Goal: Information Seeking & Learning: Check status

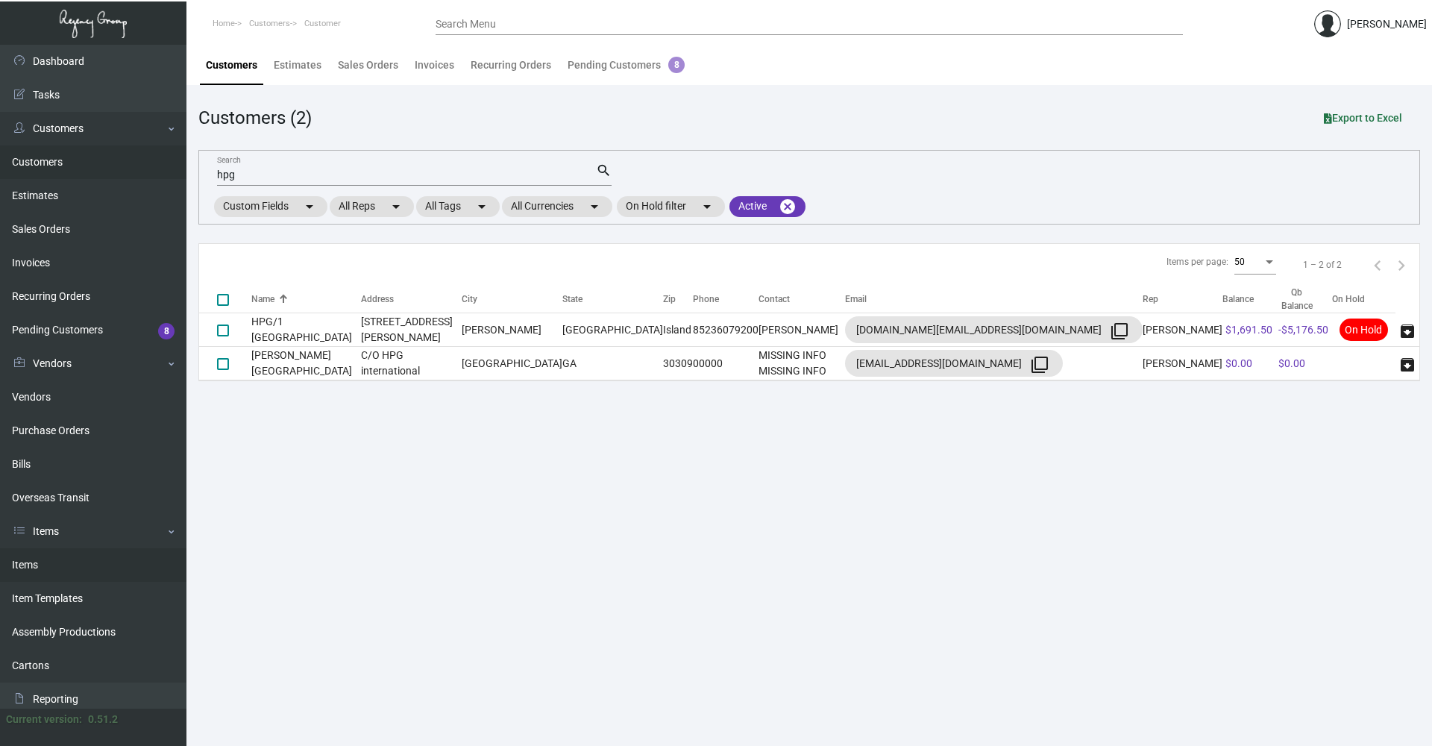
click at [110, 564] on link "Items" at bounding box center [93, 565] width 186 height 34
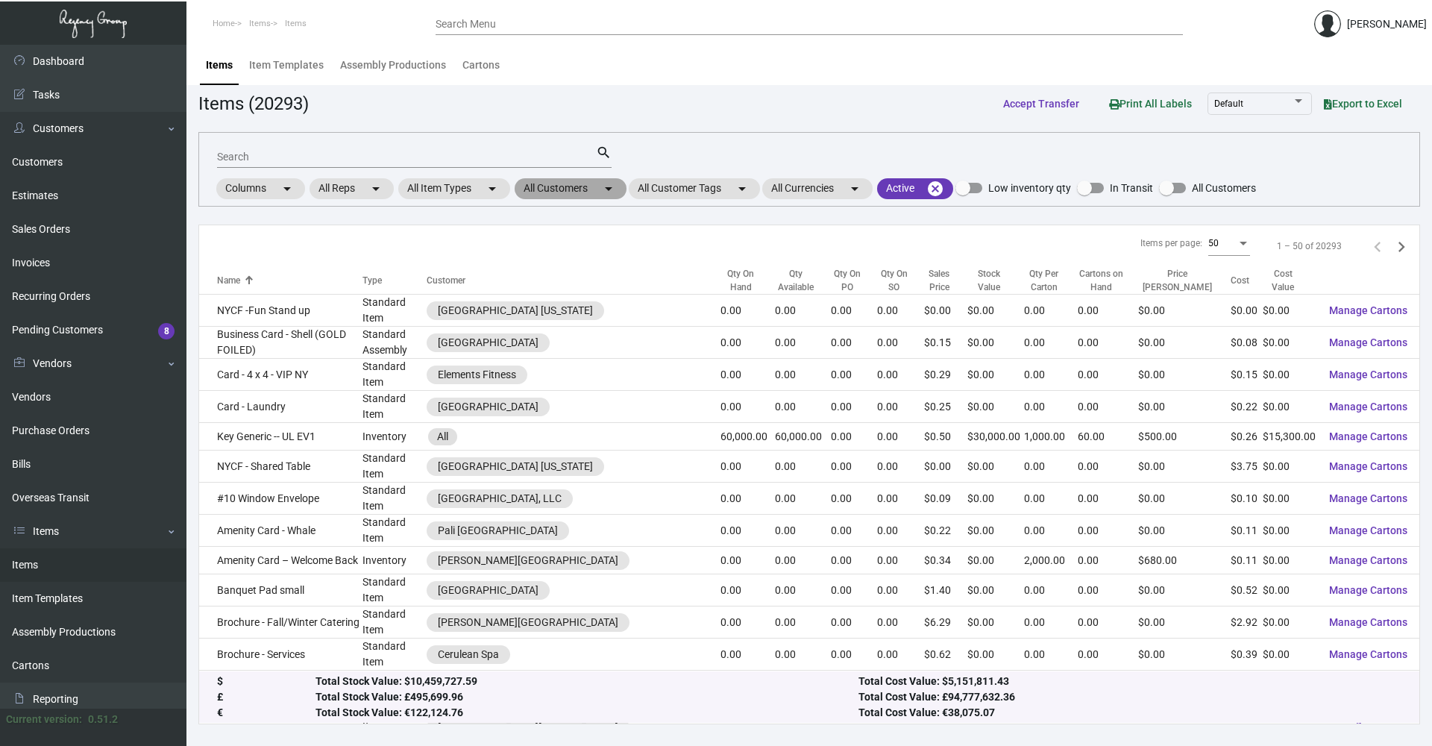
click at [556, 195] on mat-chip "All Customers arrow_drop_down" at bounding box center [571, 188] width 112 height 21
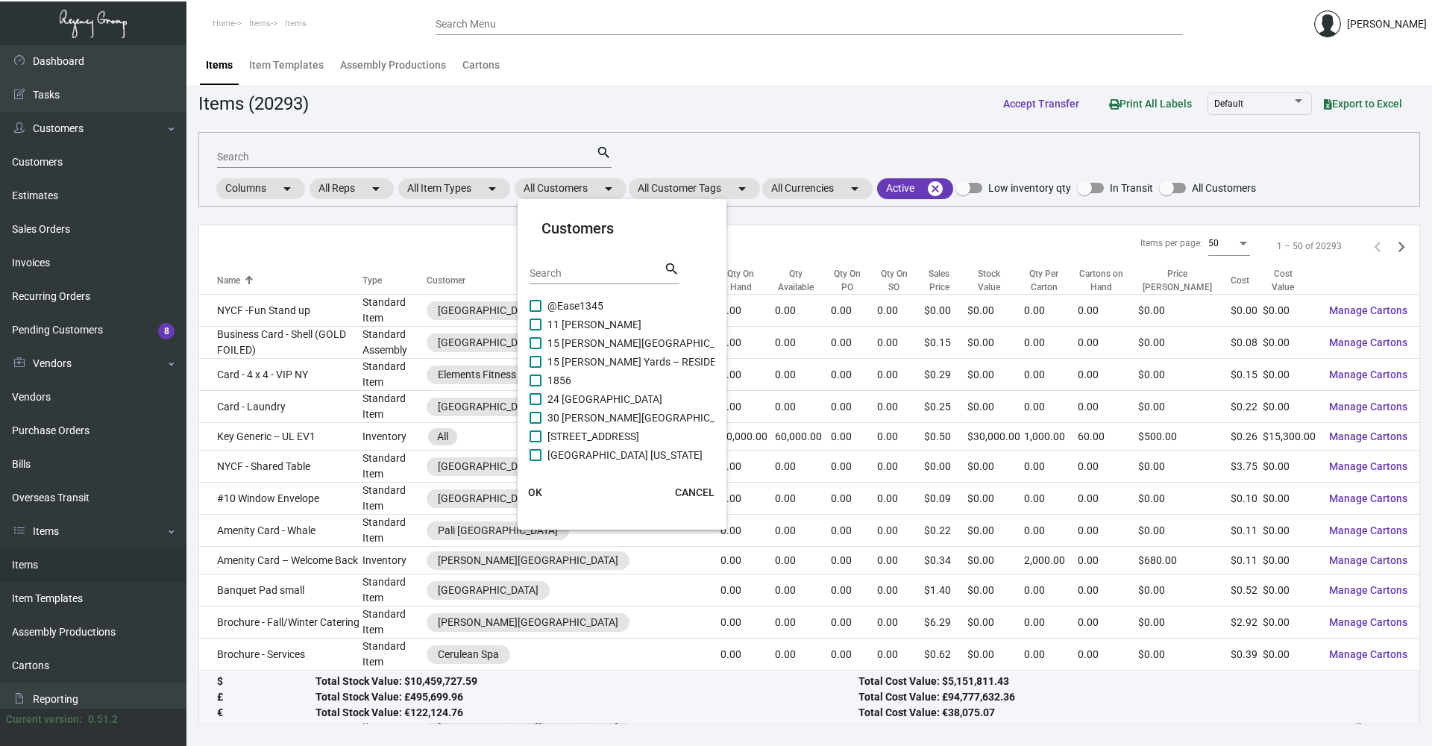
click at [586, 276] on input "Search" at bounding box center [597, 274] width 134 height 12
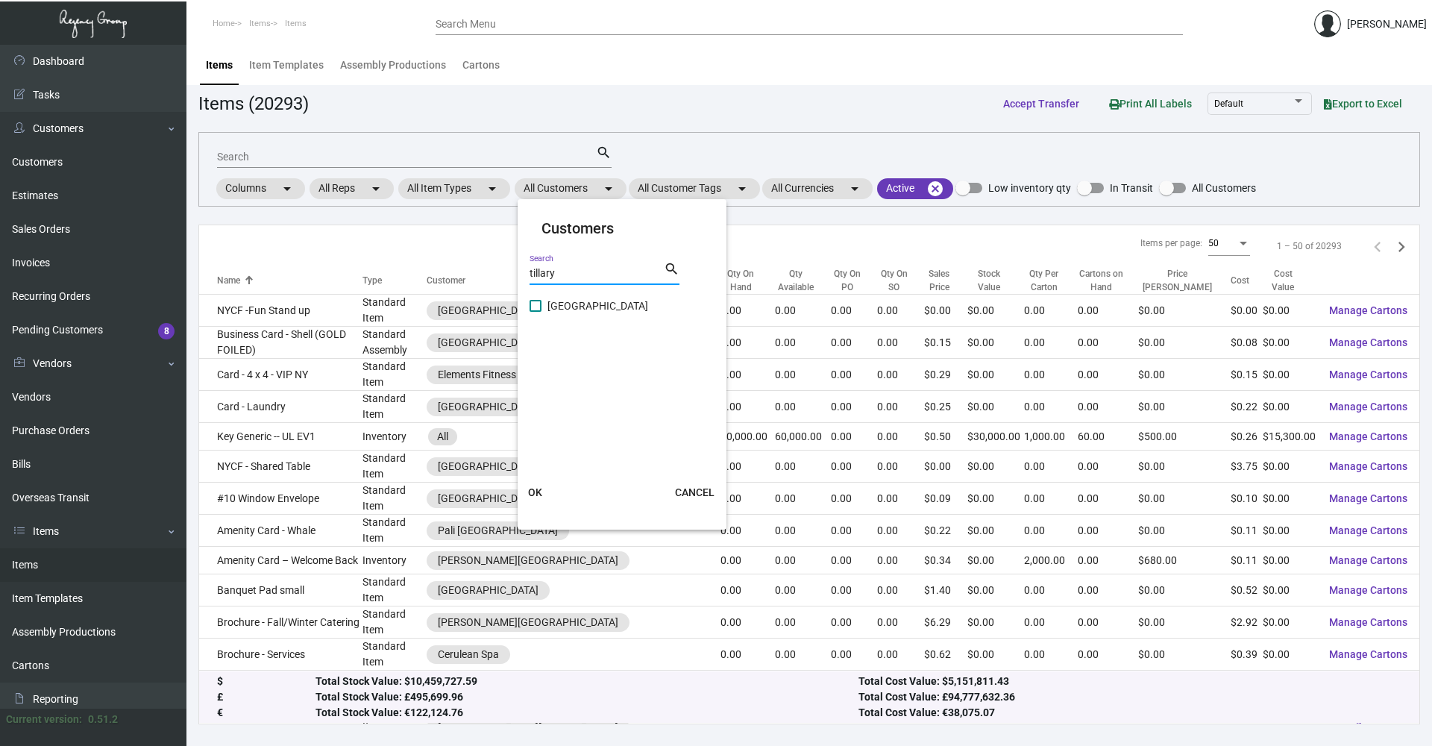
type input "tillary"
click at [535, 302] on span at bounding box center [536, 306] width 12 height 12
click at [535, 312] on input "[GEOGRAPHIC_DATA]" at bounding box center [535, 312] width 1 height 1
checkbox input "true"
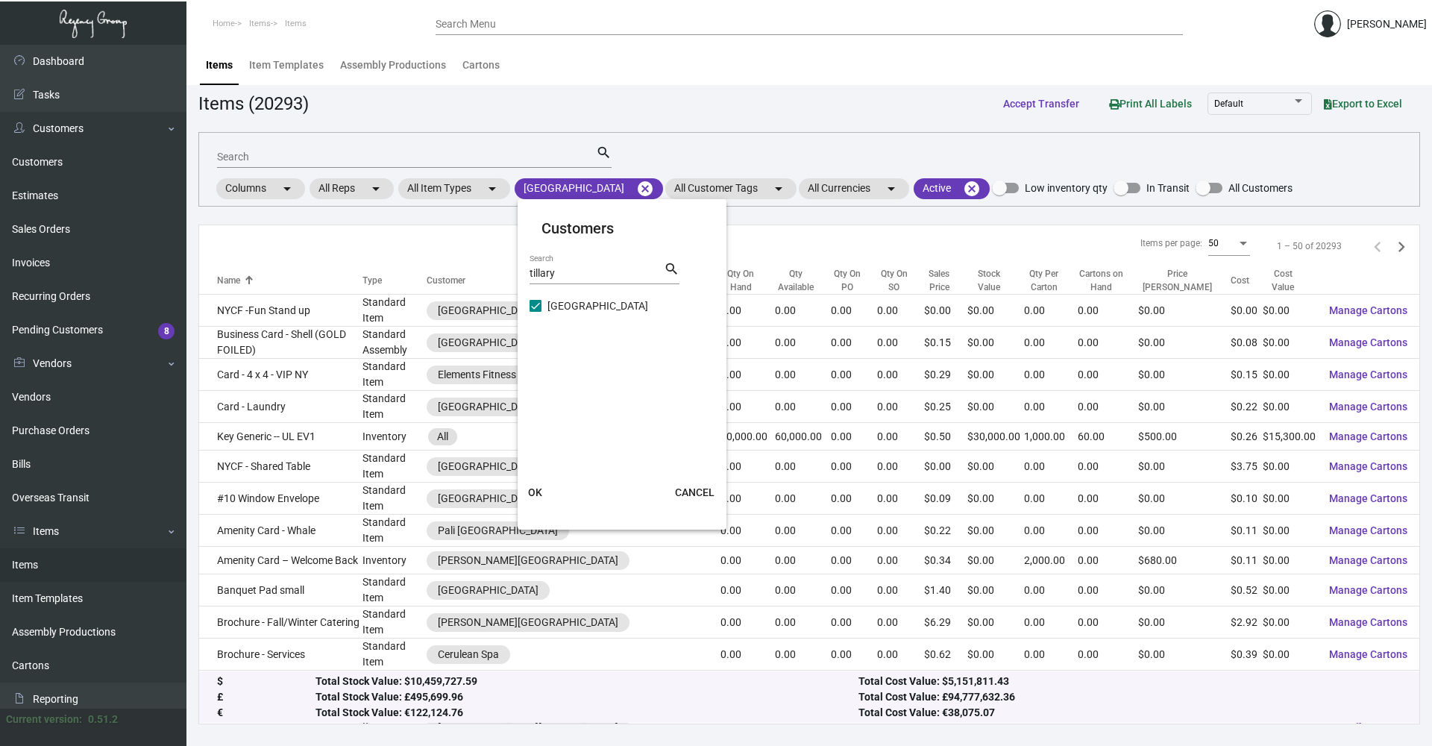
click at [539, 498] on span "OK" at bounding box center [535, 492] width 14 height 12
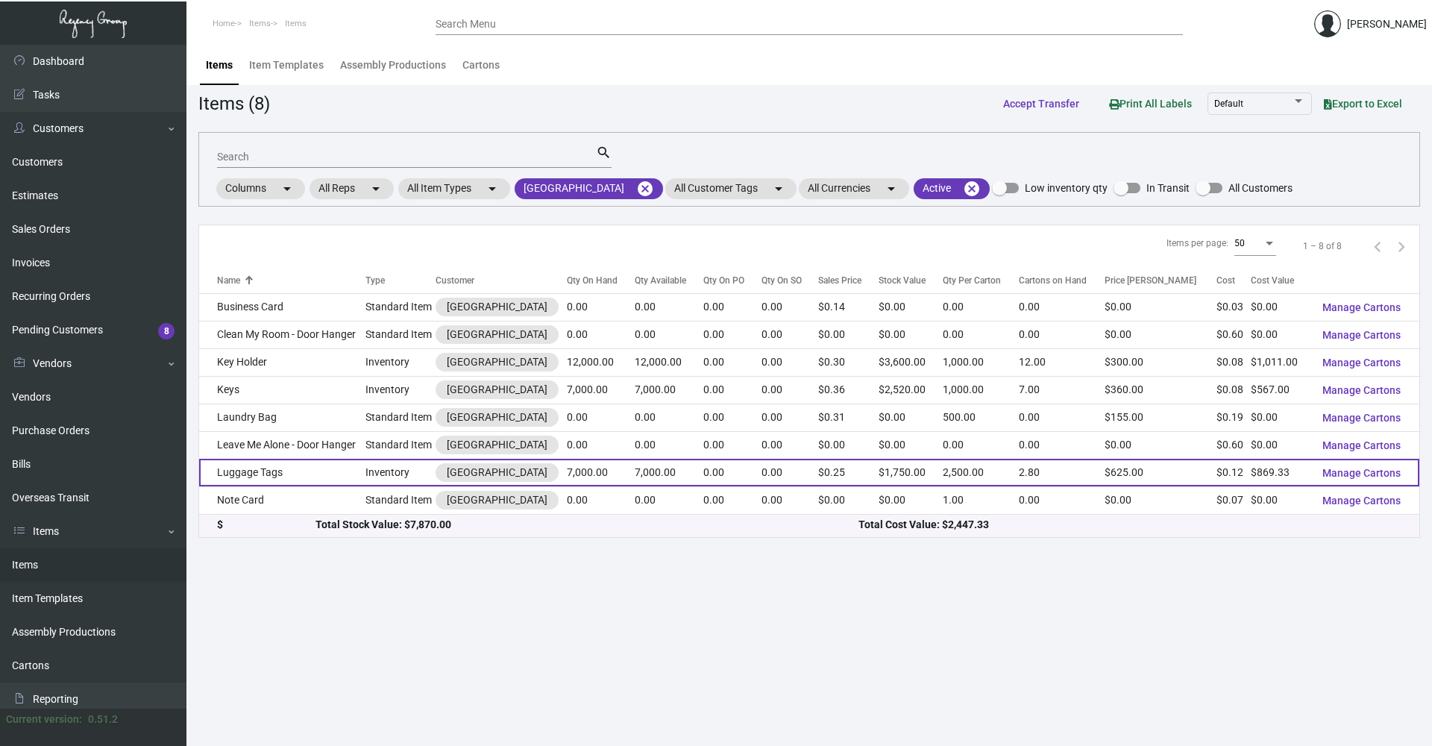
click at [365, 472] on td "Luggage Tags" at bounding box center [282, 473] width 166 height 28
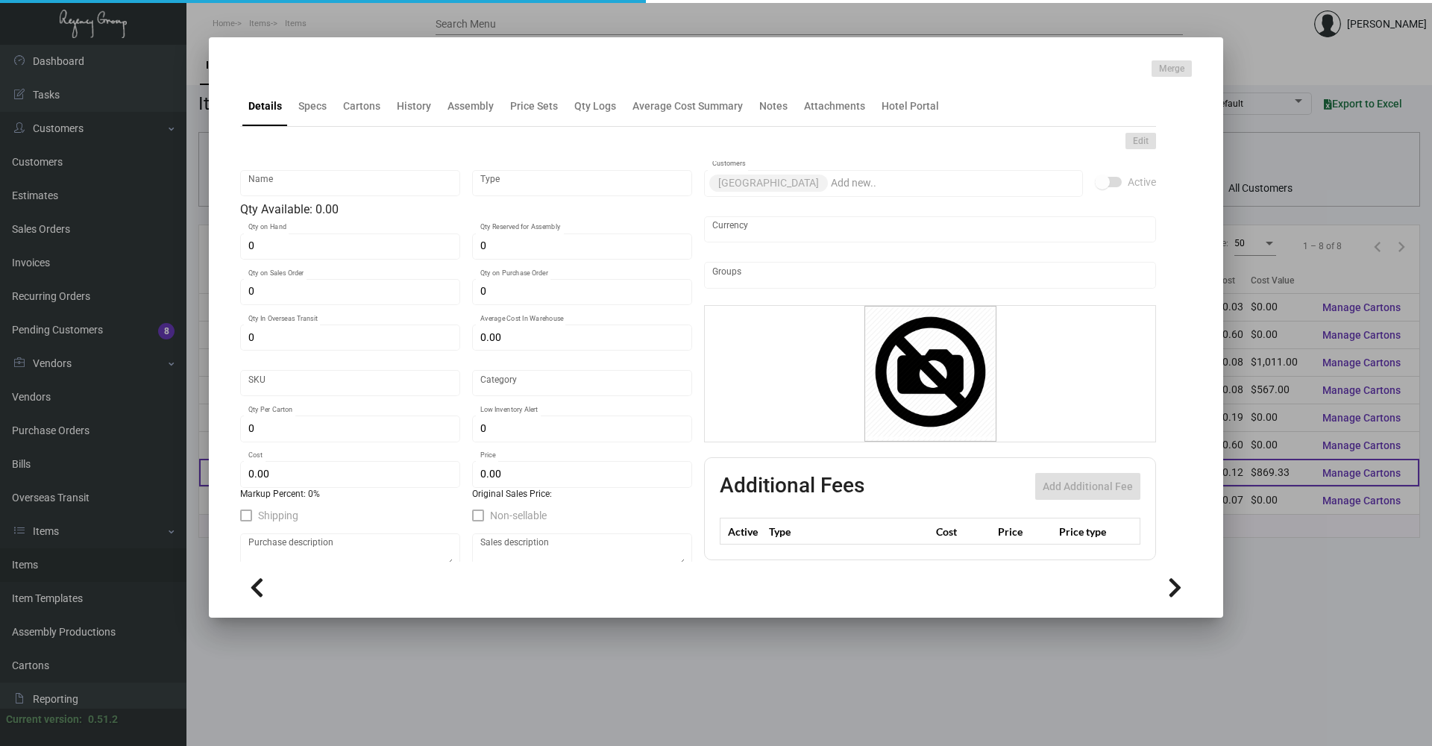
type input "Luggage Tags"
type input "Inventory"
type input "7,000"
type input "$ 0.00"
type input "3170"
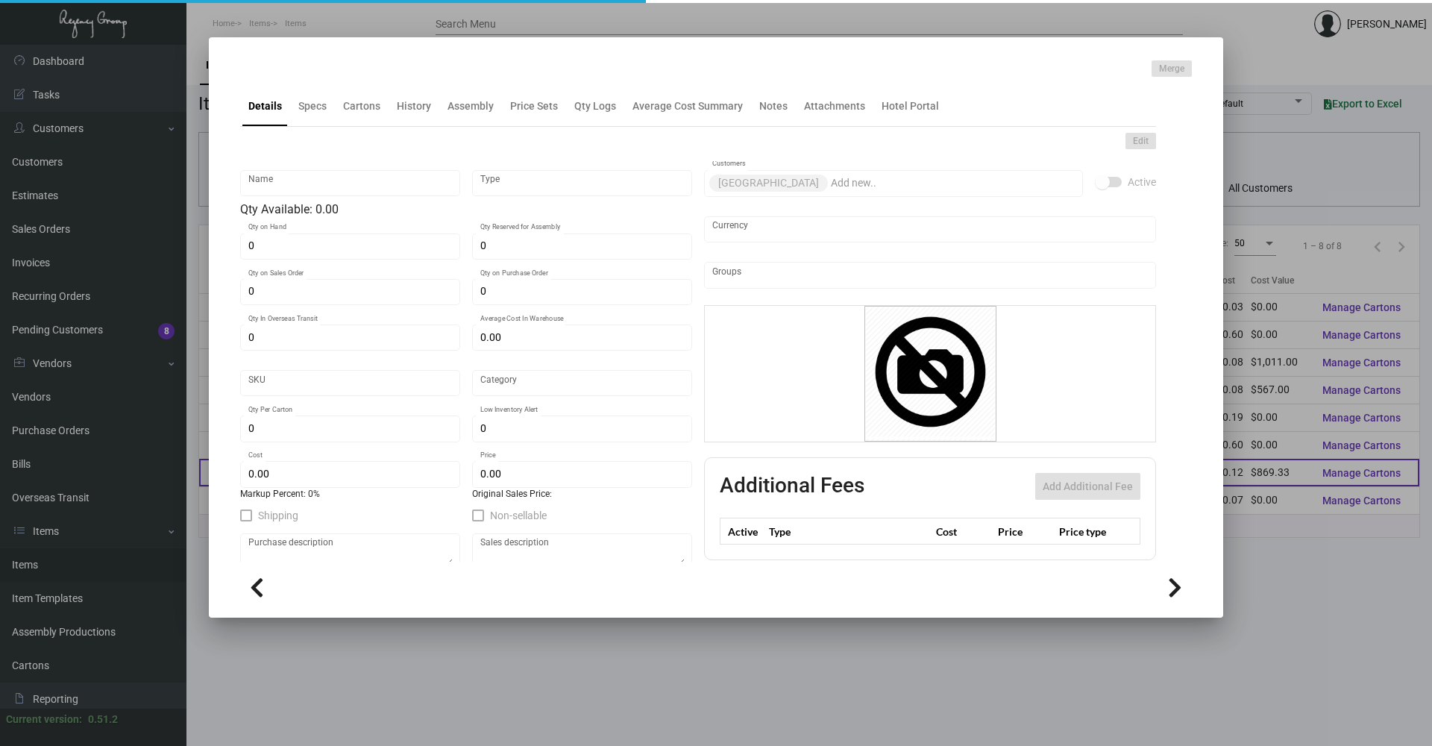
type input "Standard"
type input "2,500"
type input "$ 0.12419"
type input "$ 0.25"
type textarea "Luggage Tags: Label ply: Size 2.5x5.5, #60 [PERSON_NAME] litho, base ply size 2…"
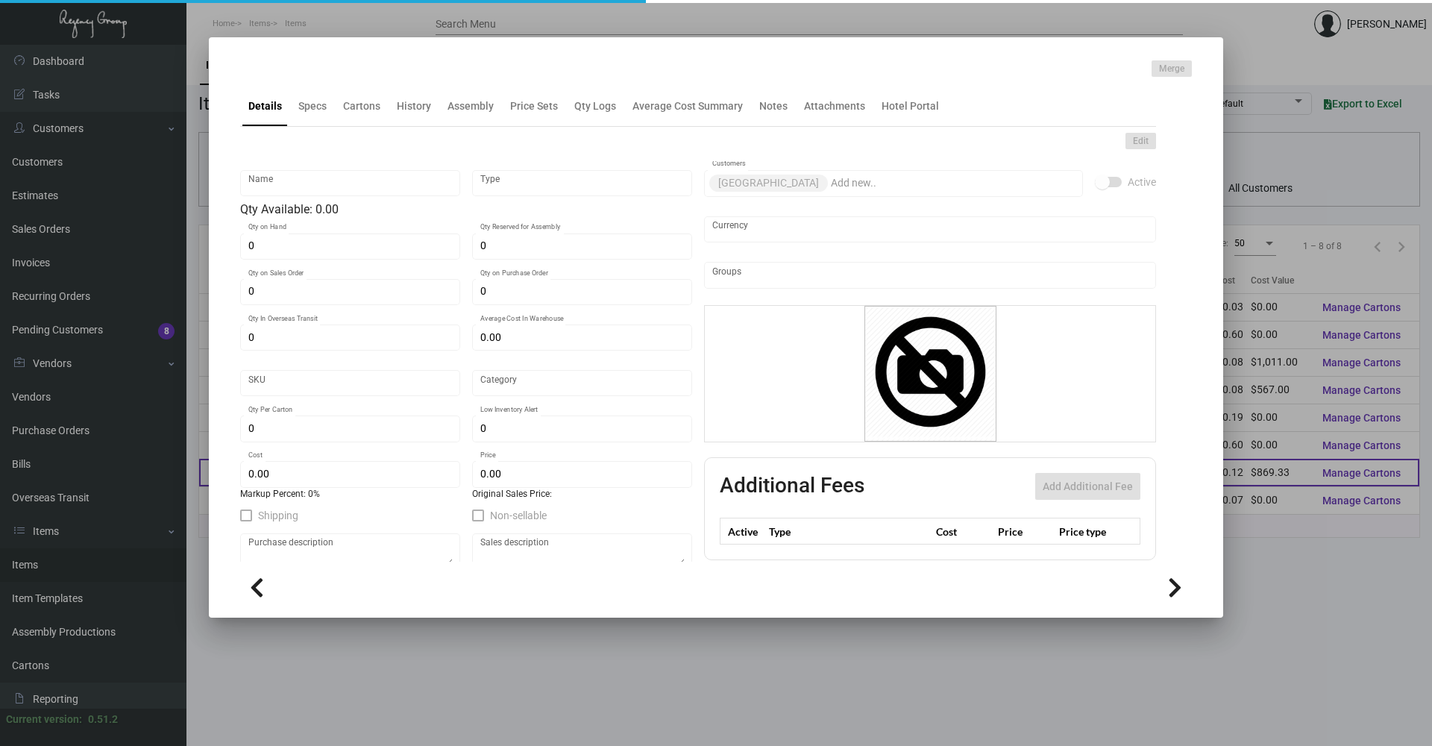
type textarea "Luggage Tags: Label ply: Size 2.5x5.5, #60 [PERSON_NAME] litho, base ply size 2…"
checkbox input "true"
type input "United States Dollar $"
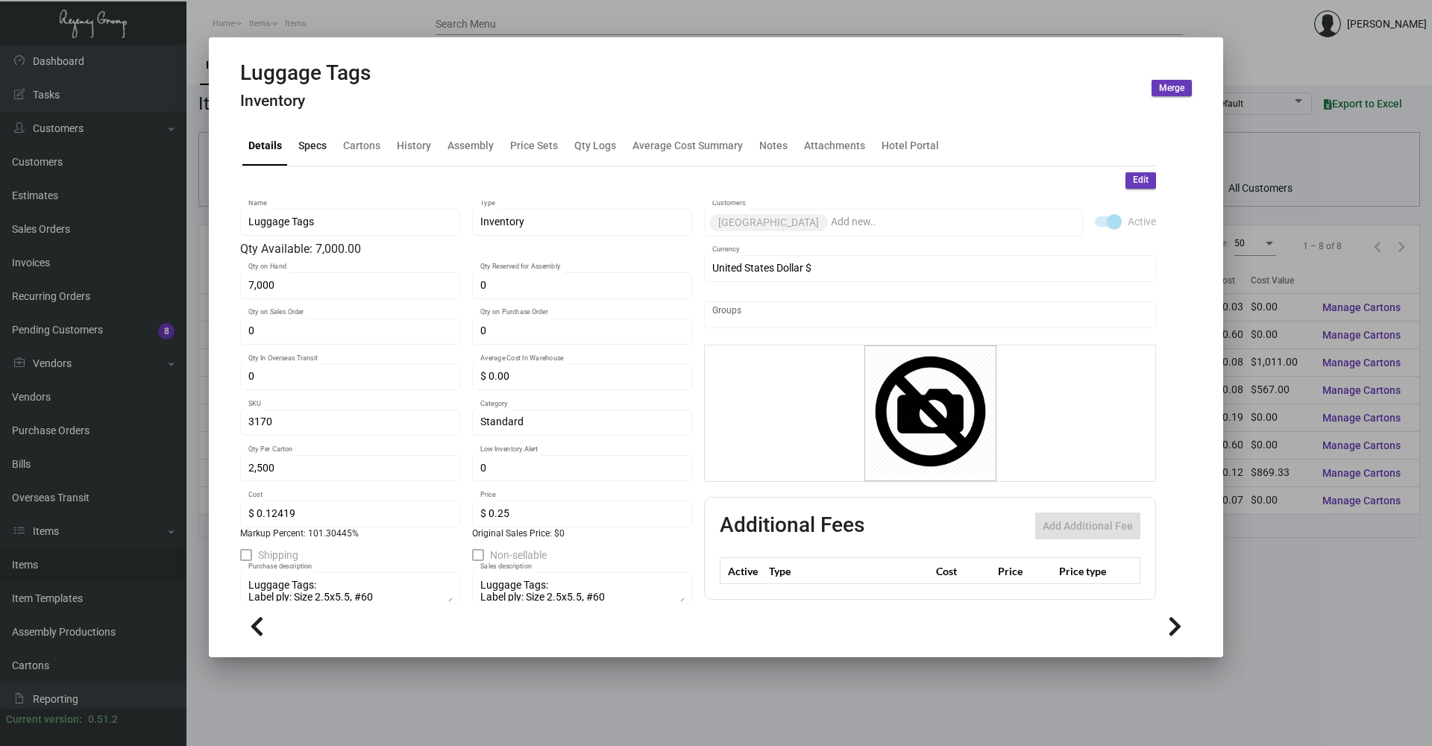
click at [296, 141] on div "Specs" at bounding box center [312, 146] width 40 height 36
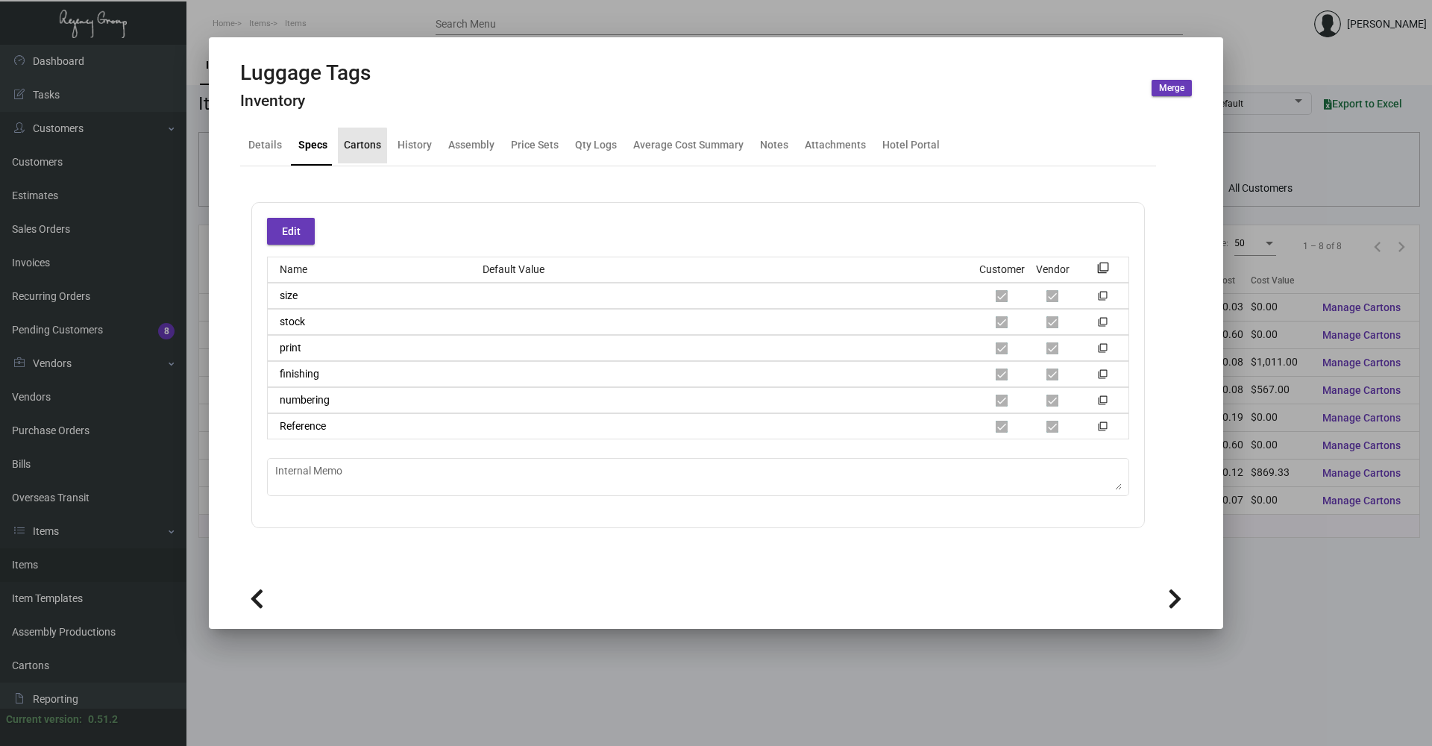
click at [360, 147] on div "Cartons" at bounding box center [362, 145] width 37 height 16
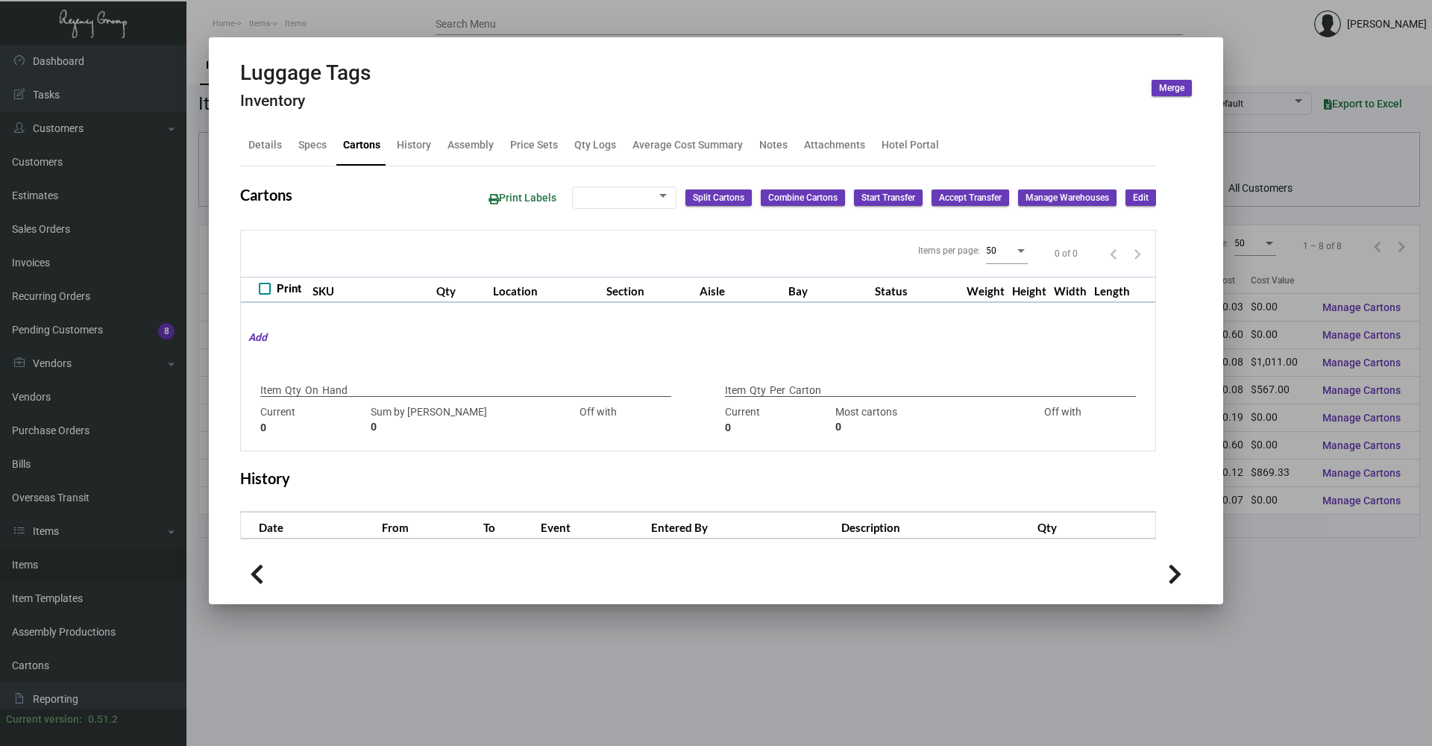
type input "7,000"
type input "7000"
type input "0"
type input "2,500"
type input "2500"
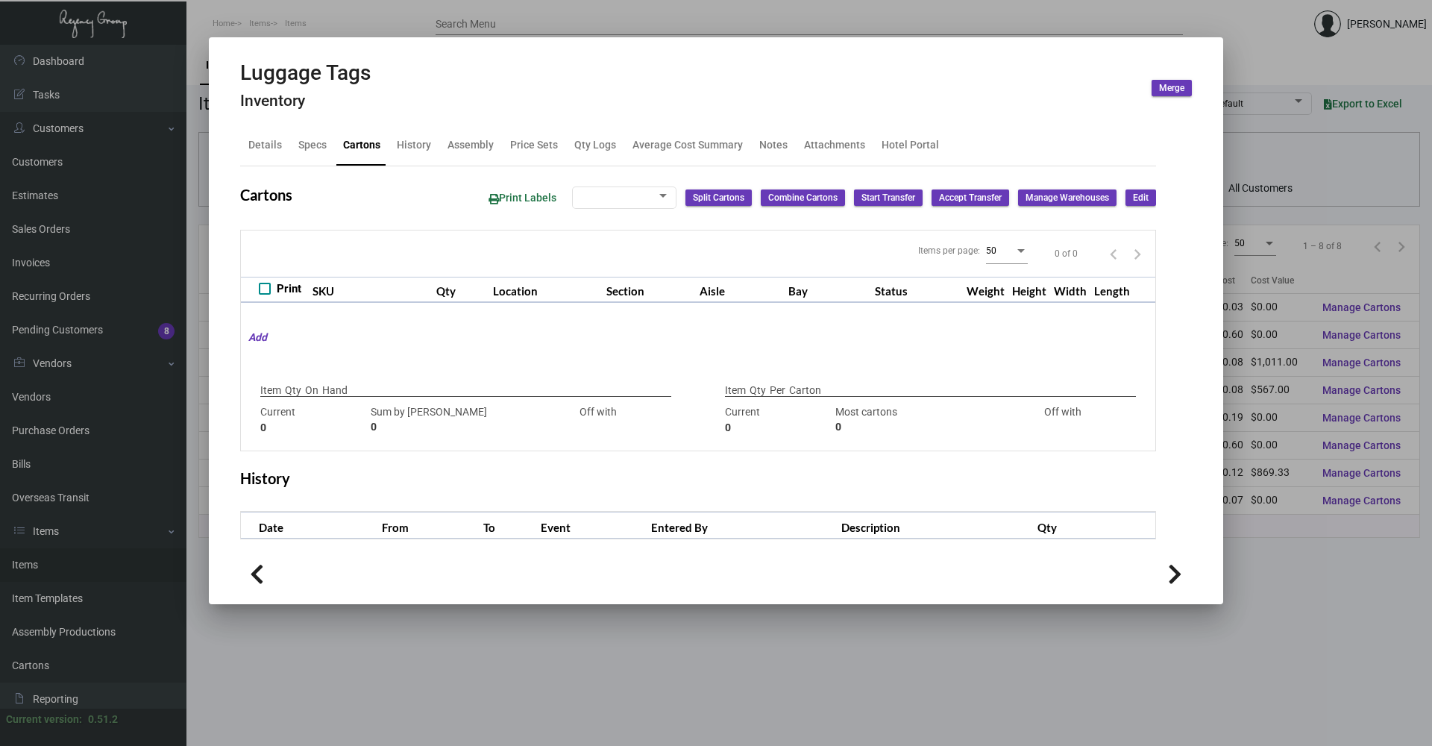
type input "0"
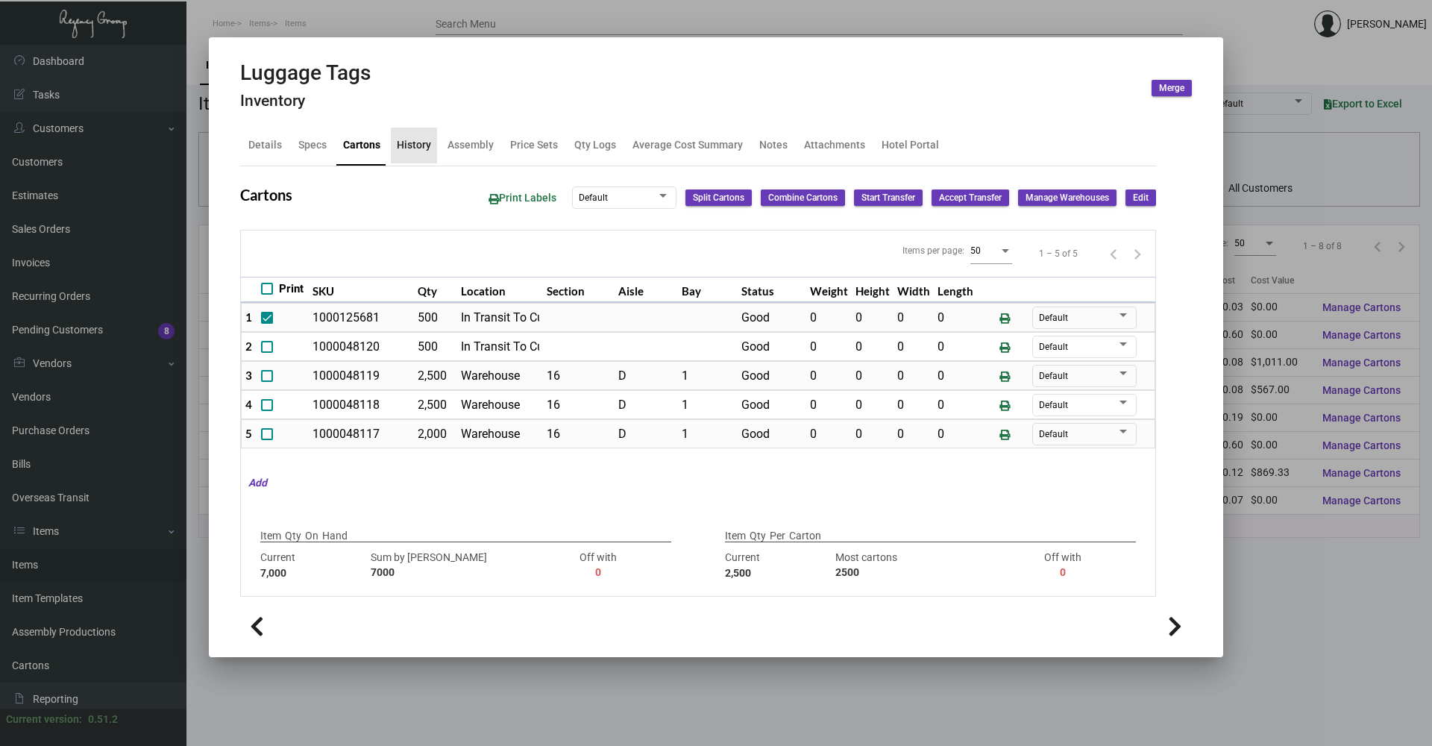
click at [408, 146] on div "History" at bounding box center [414, 145] width 34 height 16
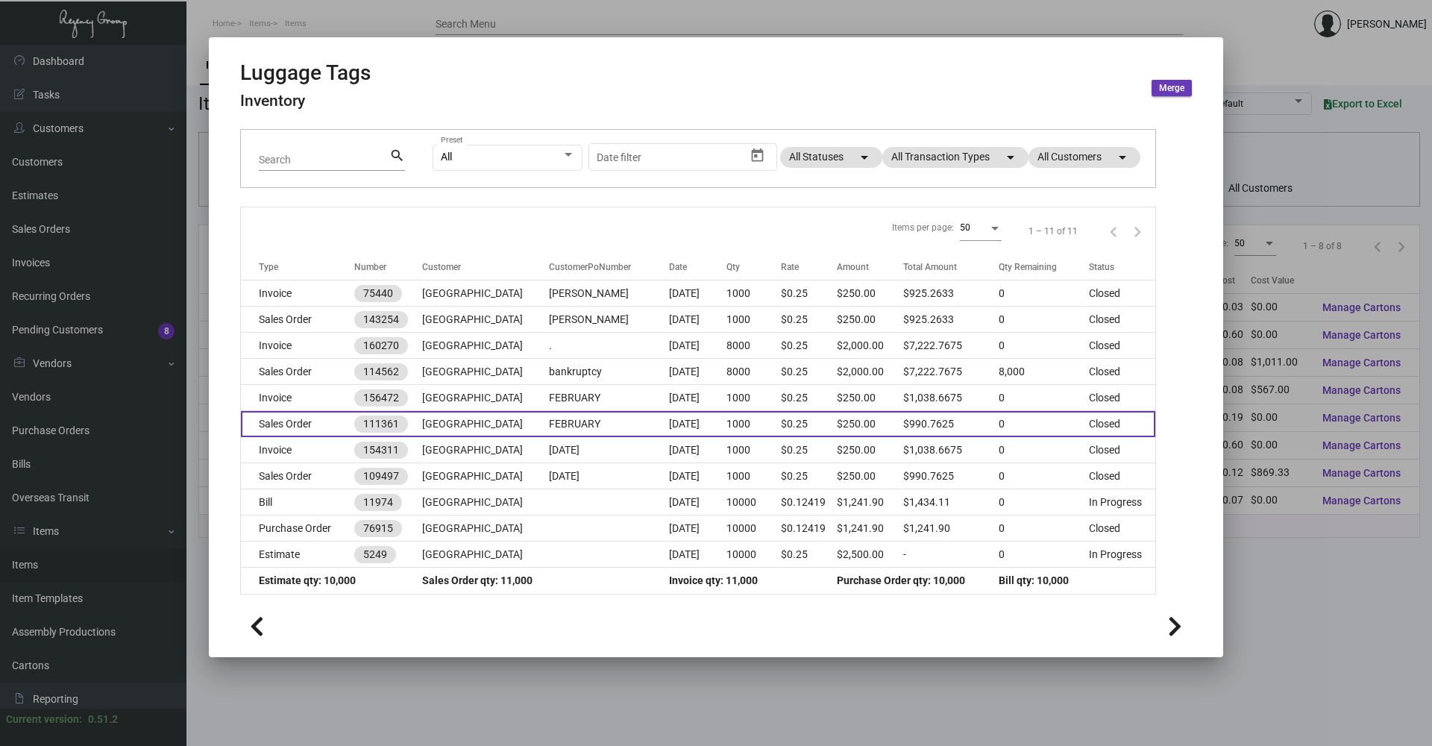
scroll to position [100, 0]
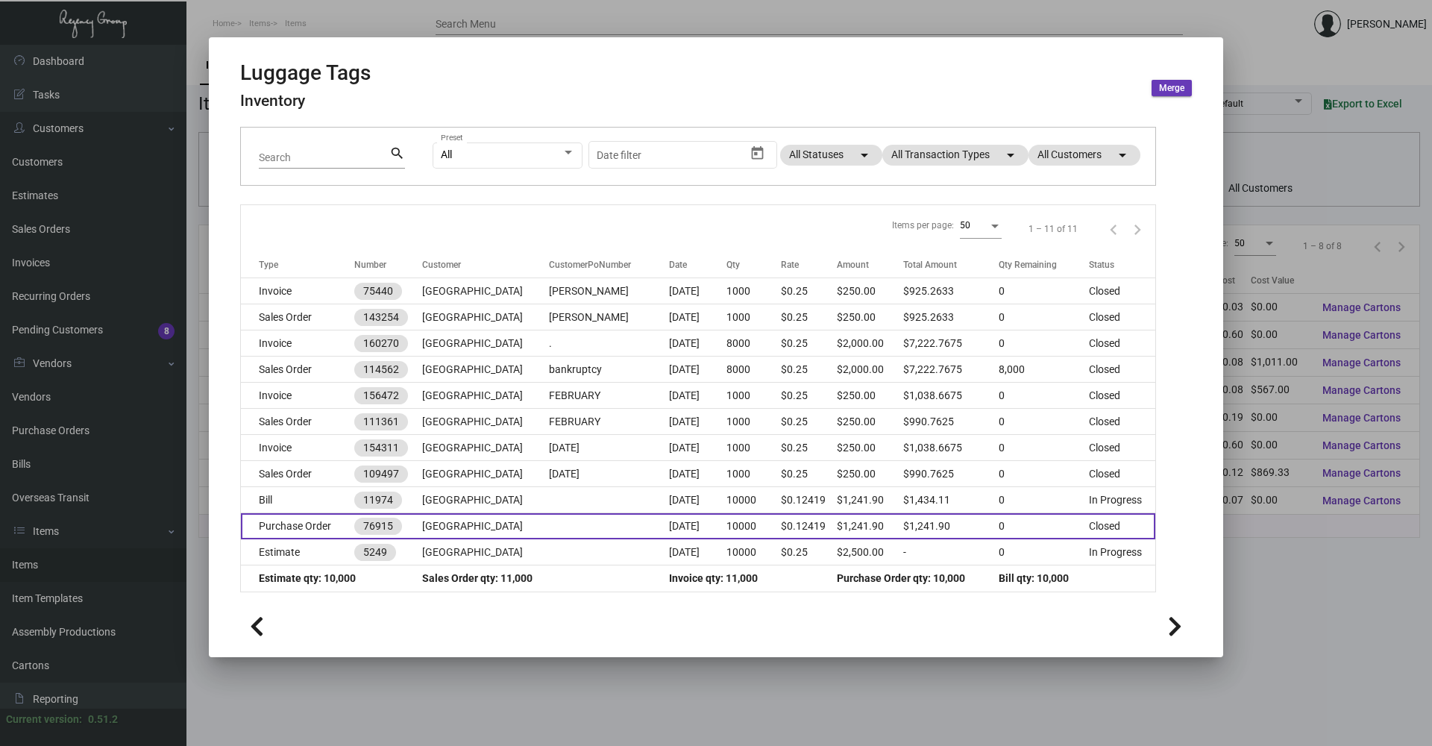
click at [342, 519] on td "Purchase Order" at bounding box center [297, 526] width 113 height 26
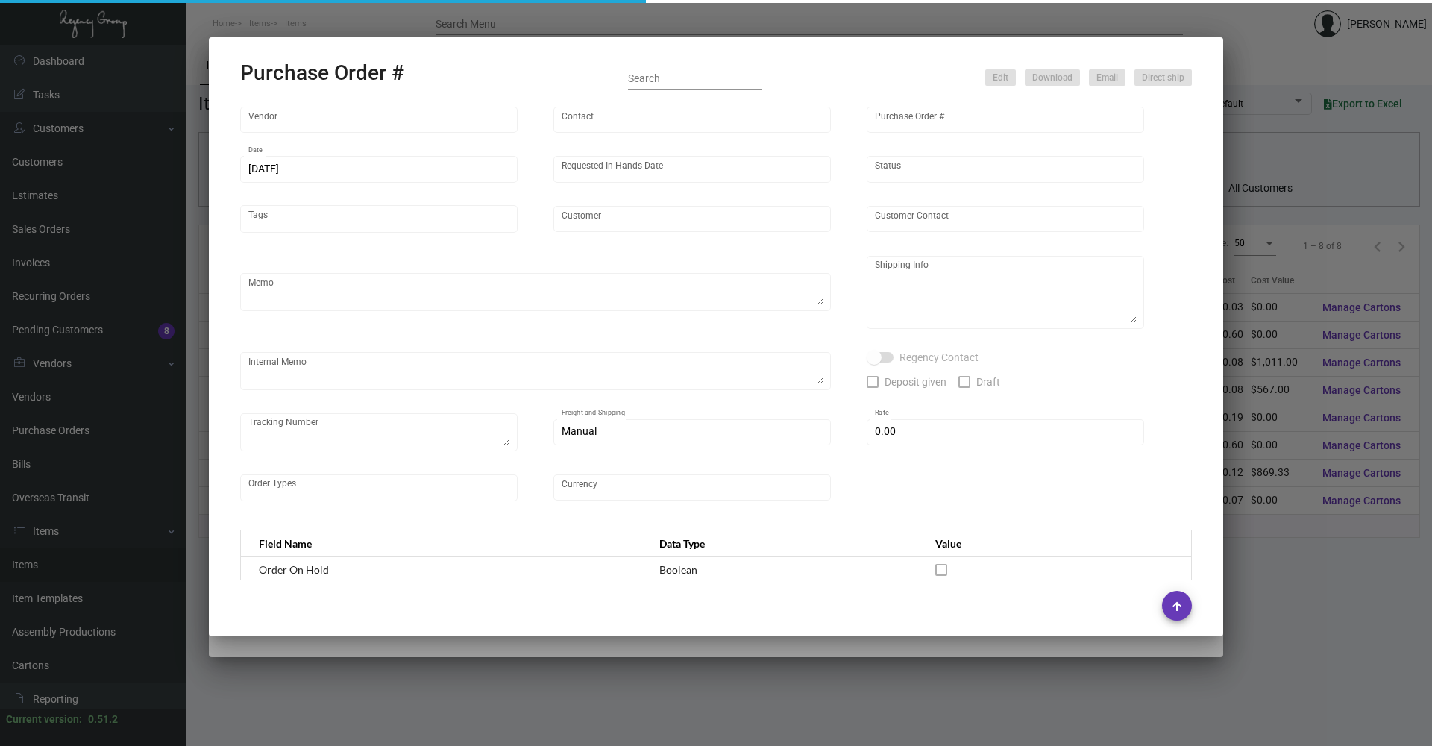
type input "[PERSON_NAME] Tag & Label"
type input "[PERSON_NAME] ([PERSON_NAME]) [PERSON_NAME]"
type input "76915"
type input "[DATE]"
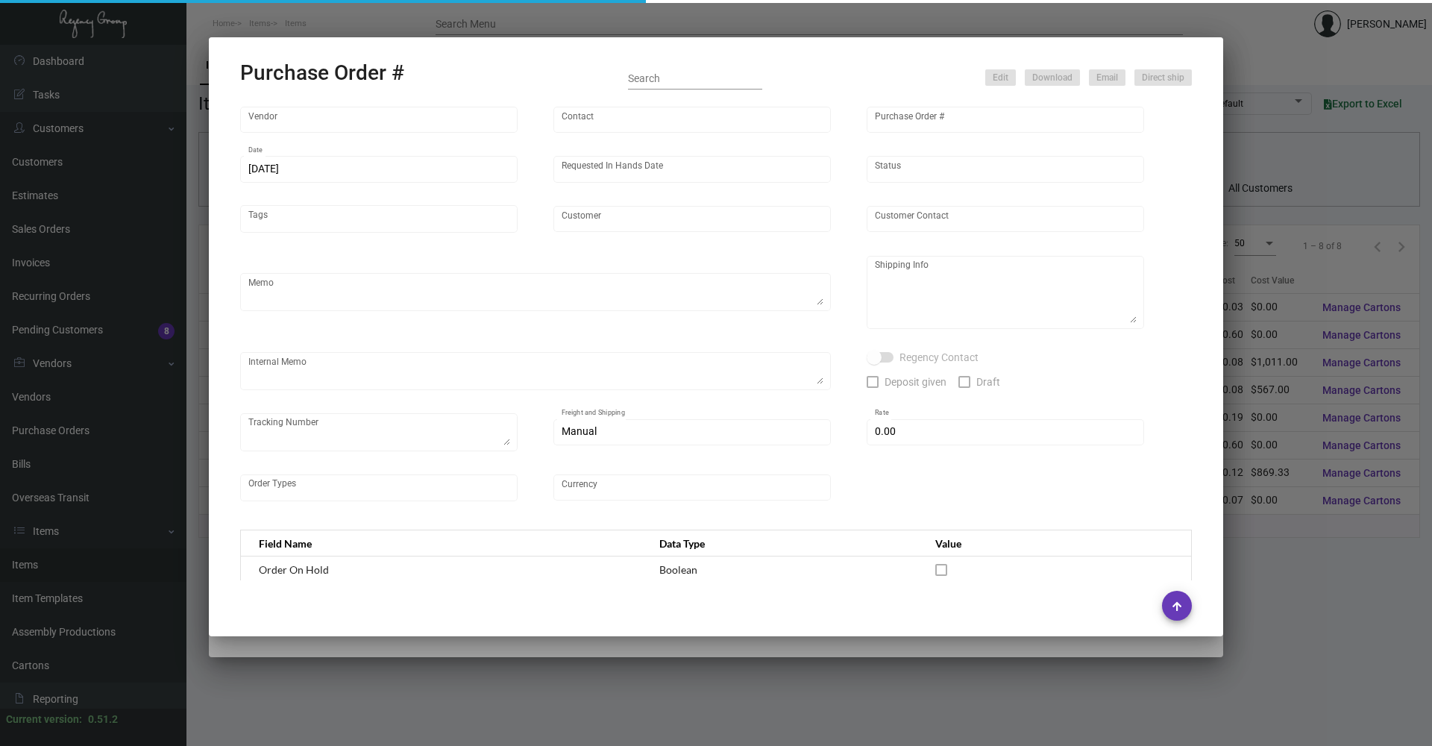
type input "[GEOGRAPHIC_DATA]"
type textarea "rush order"
type textarea "Regency Group NJ [STREET_ADDRESS] Attn: [PERSON_NAME]"
type input "$ 0.00"
type input "United States Dollar $"
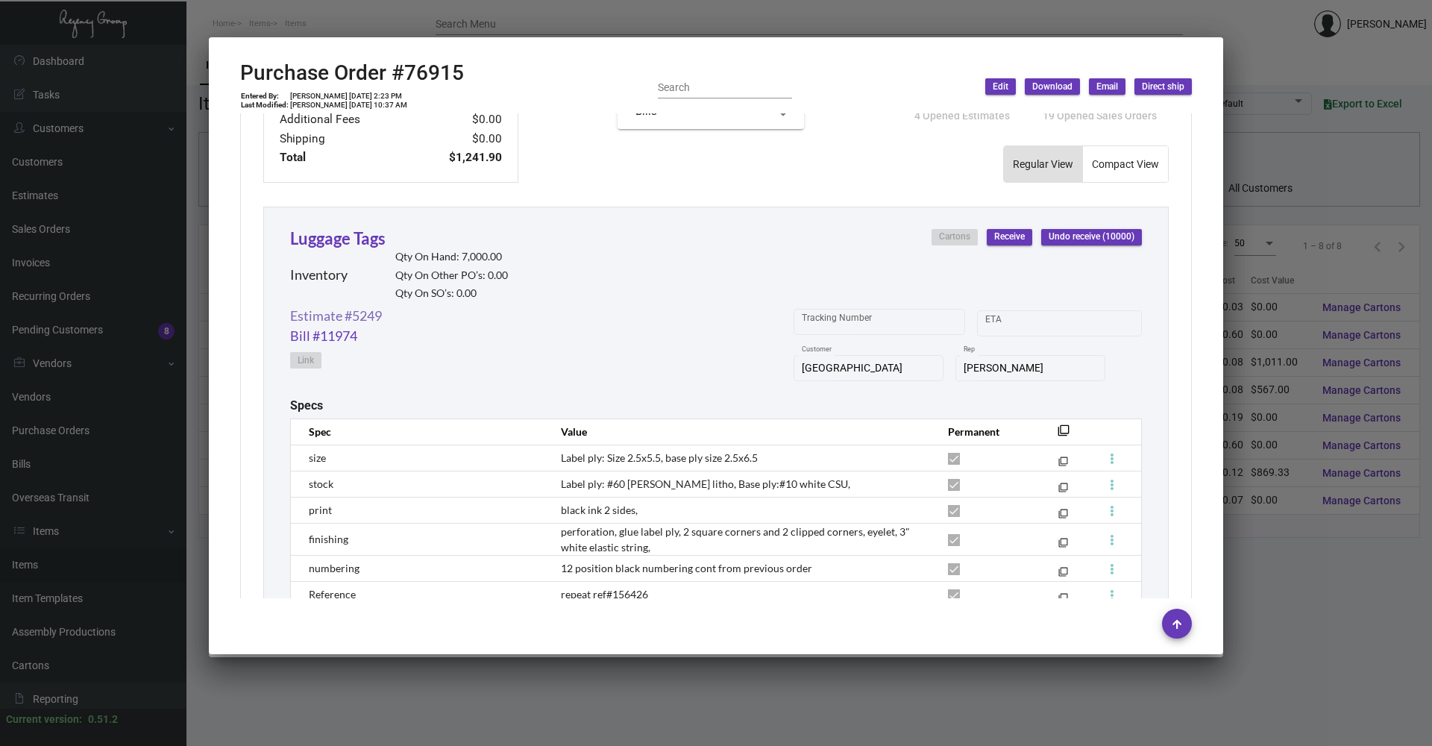
scroll to position [597, 0]
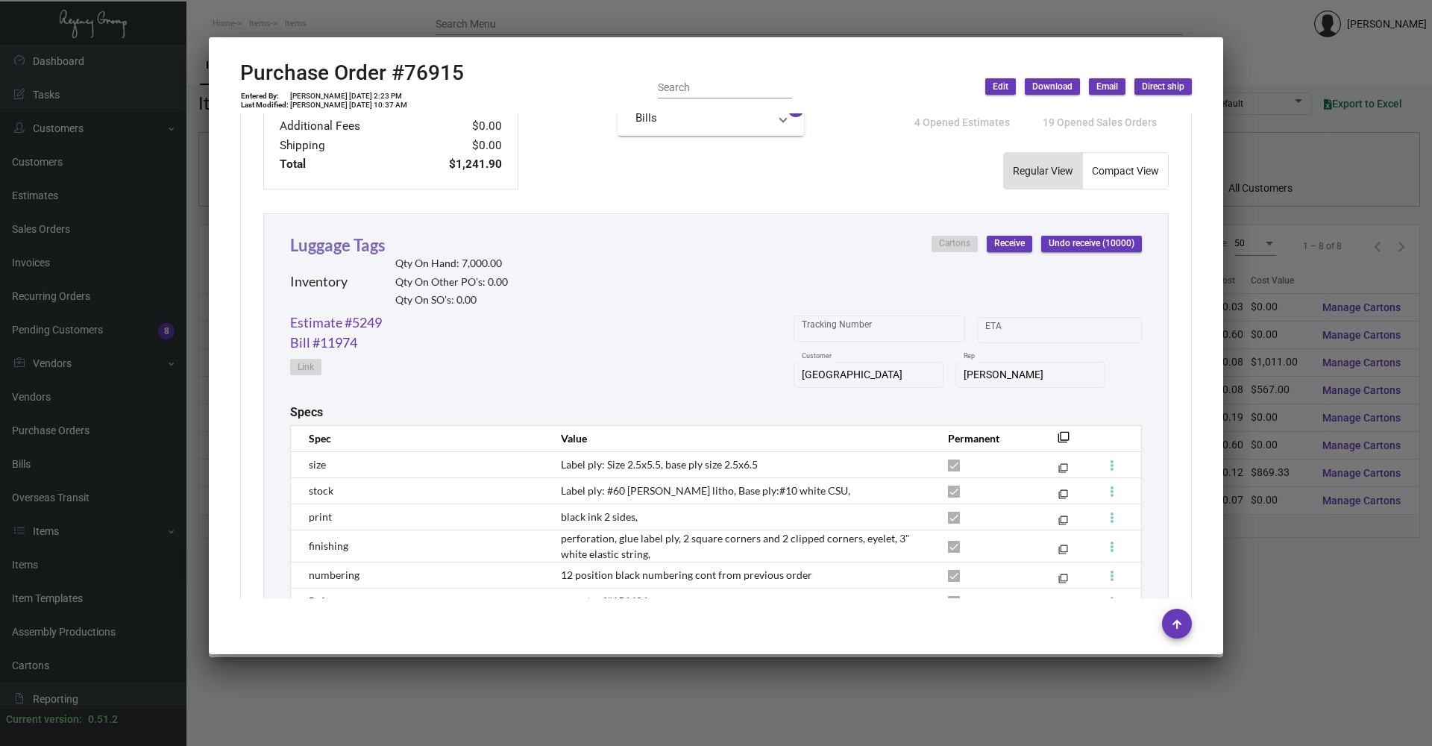
click at [338, 245] on link "Luggage Tags" at bounding box center [337, 245] width 95 height 20
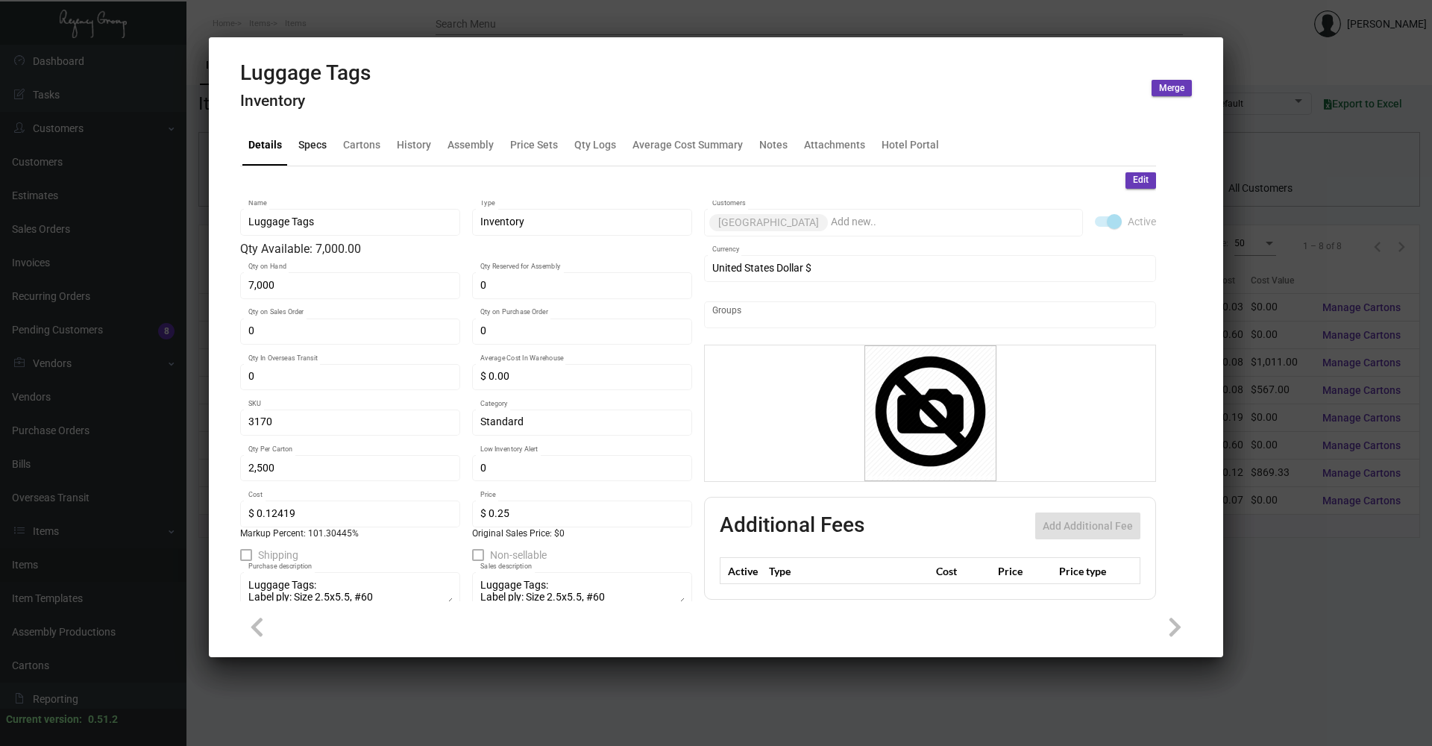
click at [329, 148] on div "Specs" at bounding box center [312, 146] width 40 height 36
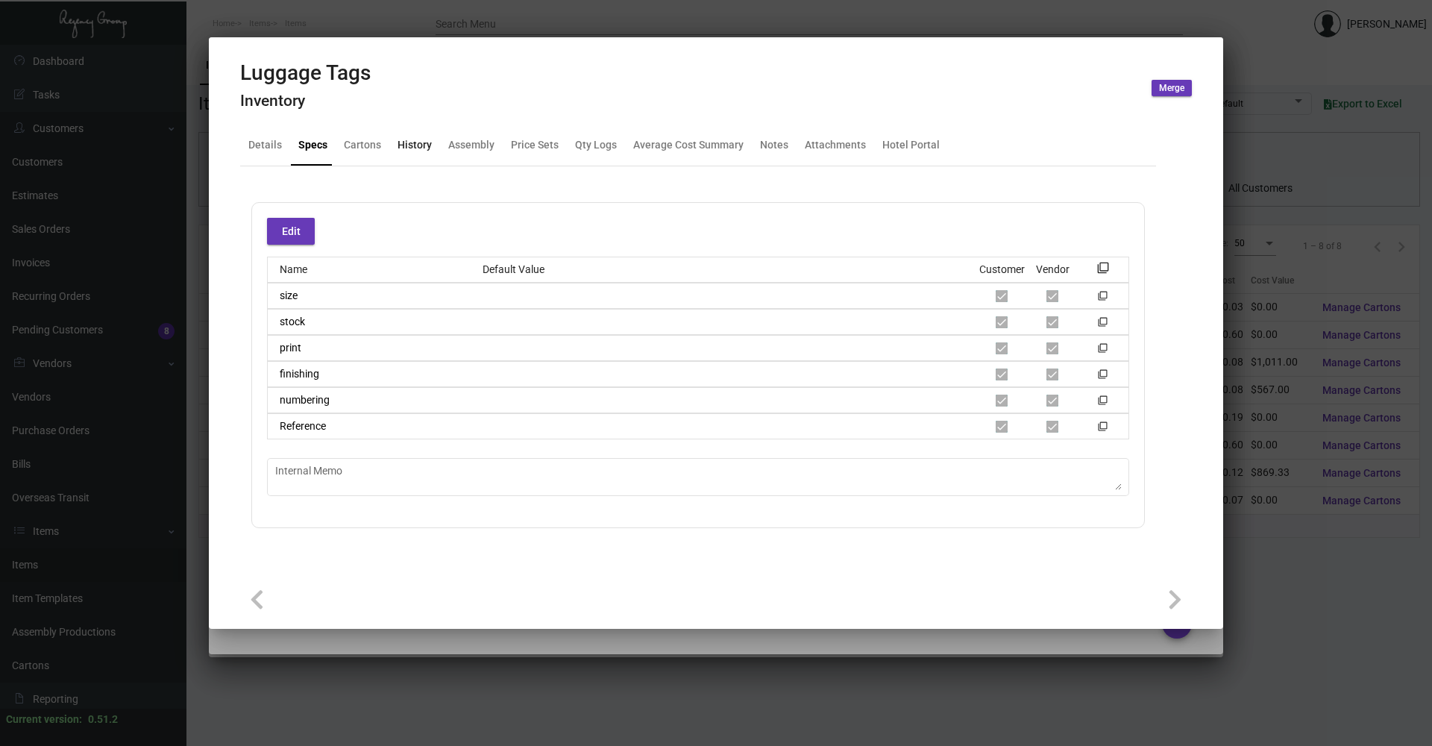
click at [420, 148] on div "History" at bounding box center [415, 145] width 34 height 16
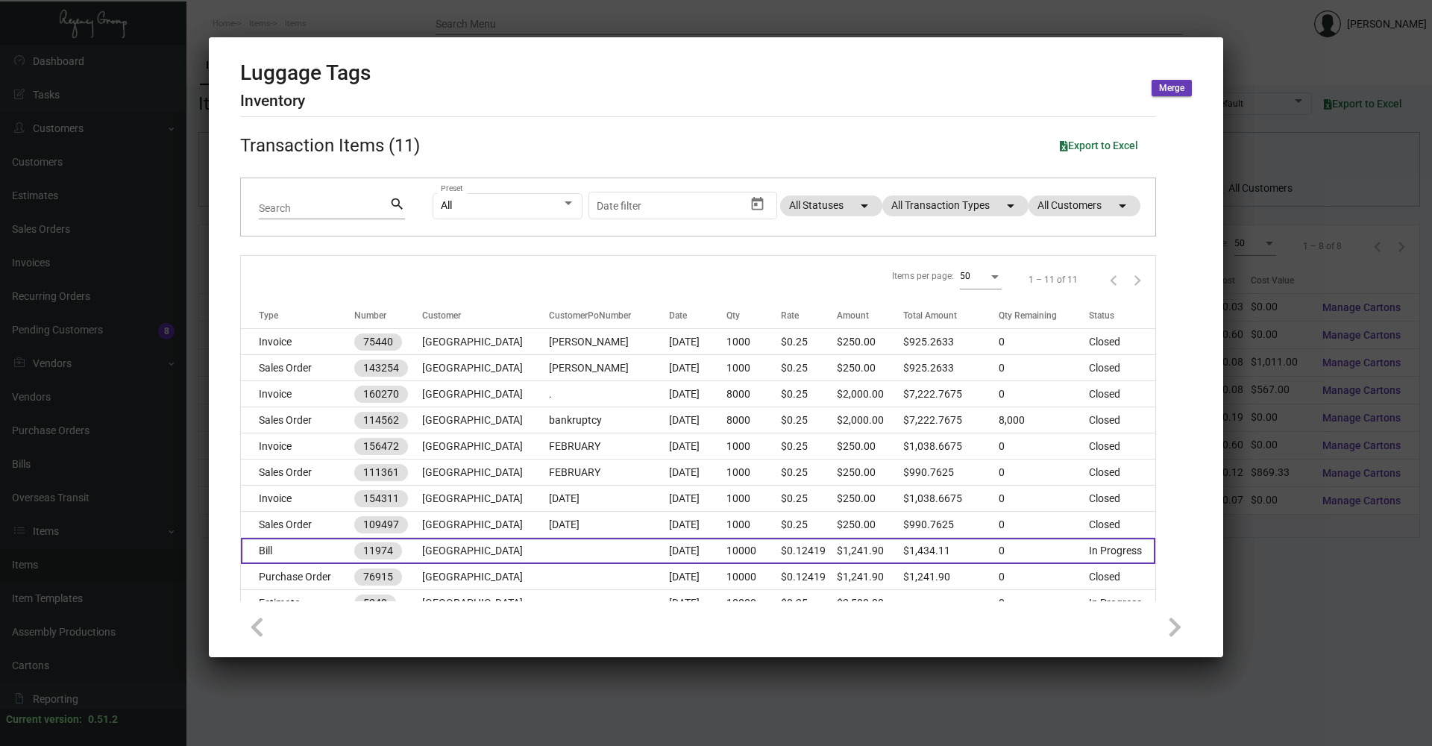
scroll to position [100, 0]
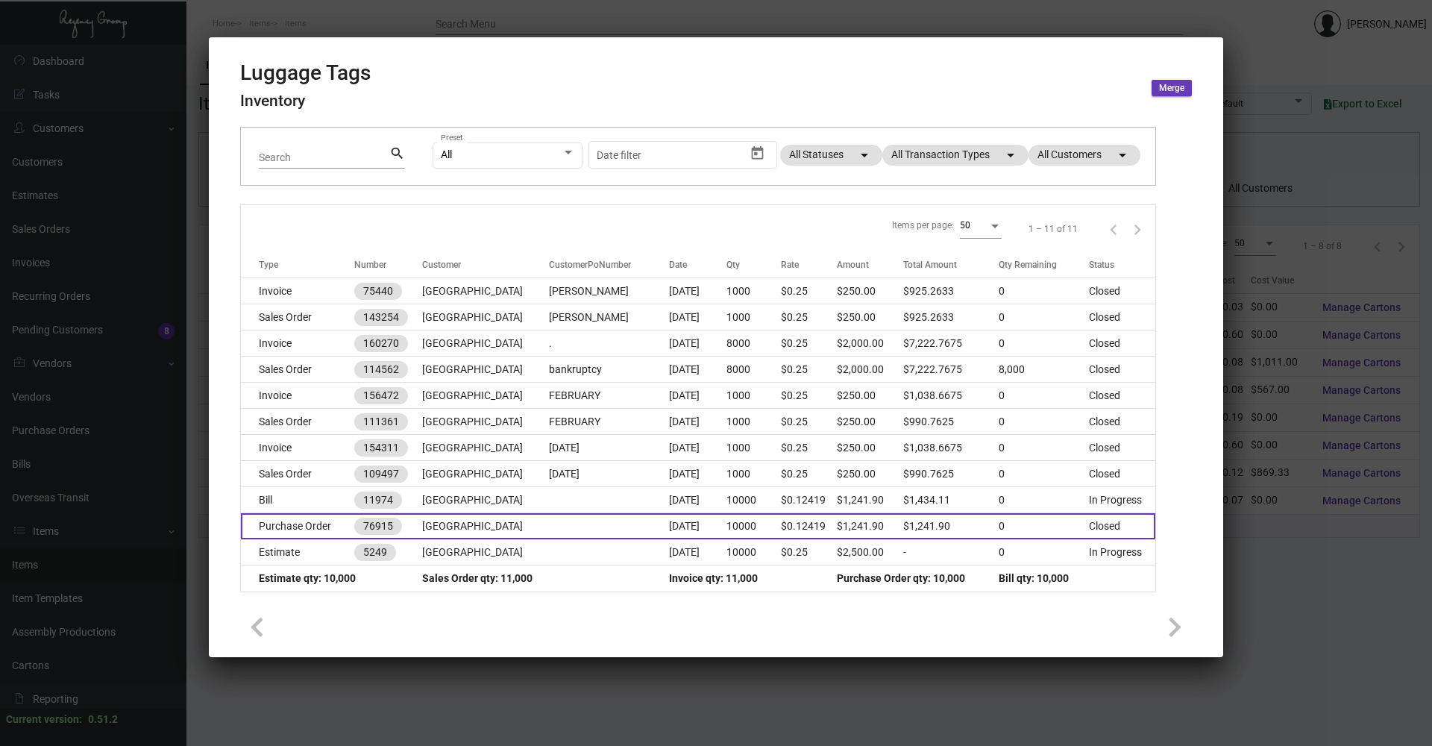
click at [331, 530] on td "Purchase Order" at bounding box center [297, 526] width 113 height 26
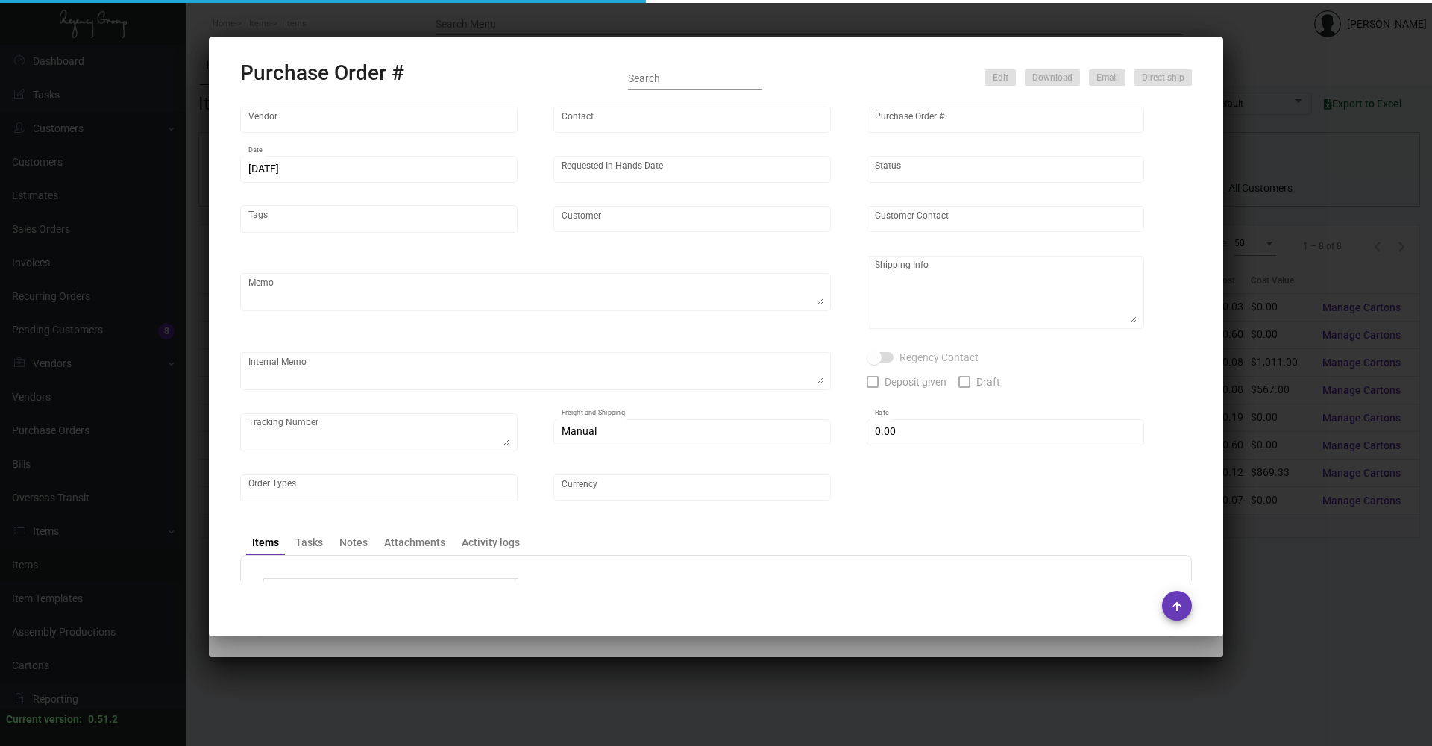
type input "[PERSON_NAME] Tag & Label"
type input "[PERSON_NAME] ([PERSON_NAME]) [PERSON_NAME]"
type input "76915"
type input "[DATE]"
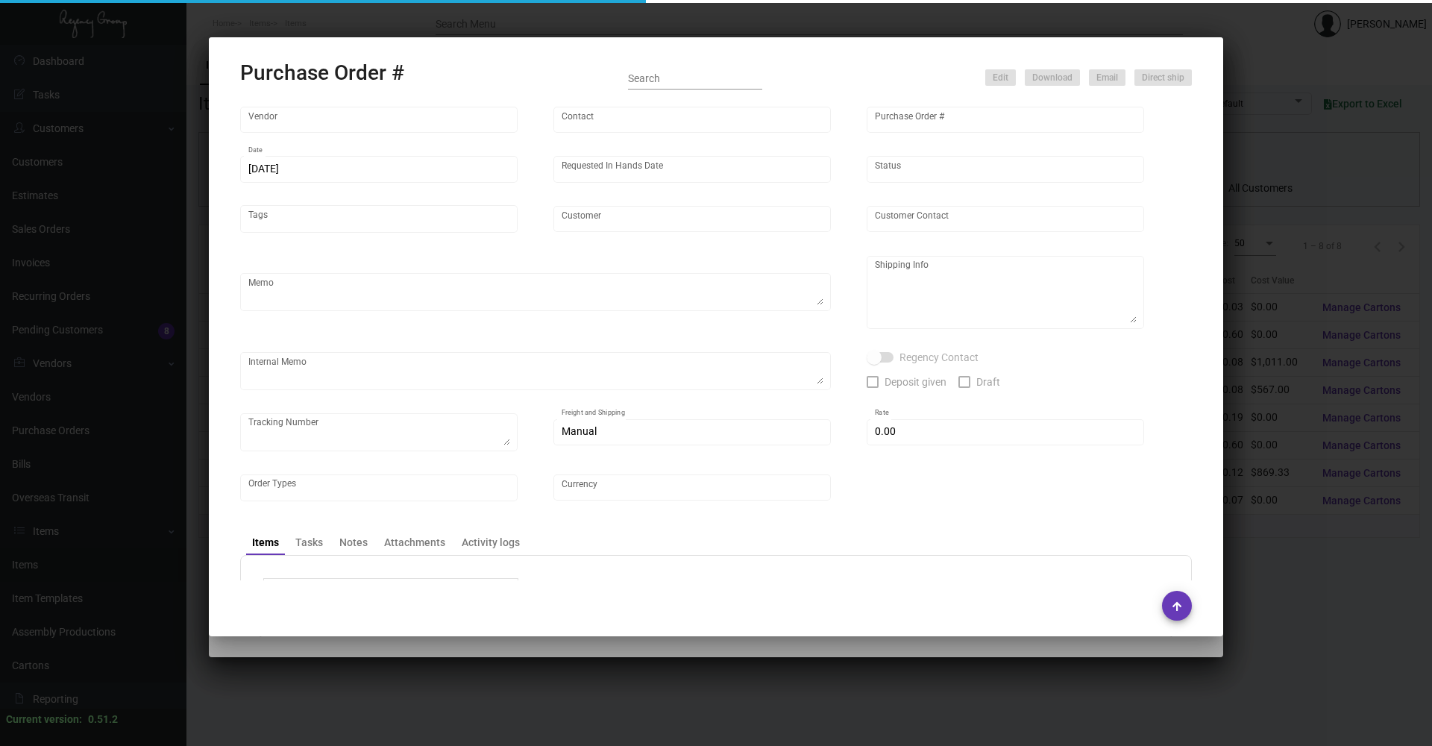
type input "[GEOGRAPHIC_DATA]"
type textarea "rush order"
type textarea "Regency Group NJ [STREET_ADDRESS] Attn: [PERSON_NAME]"
type input "$ 0.00"
type input "United States Dollar $"
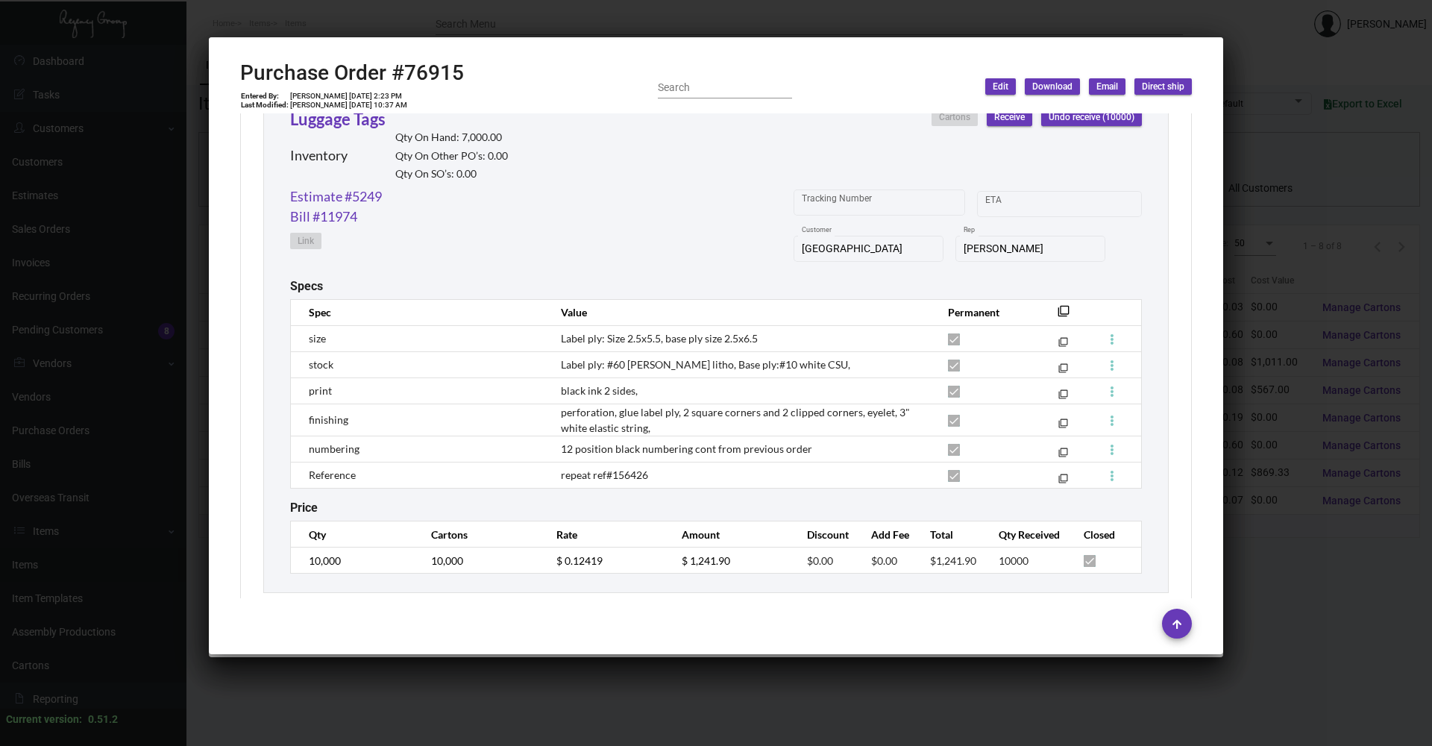
scroll to position [750, 0]
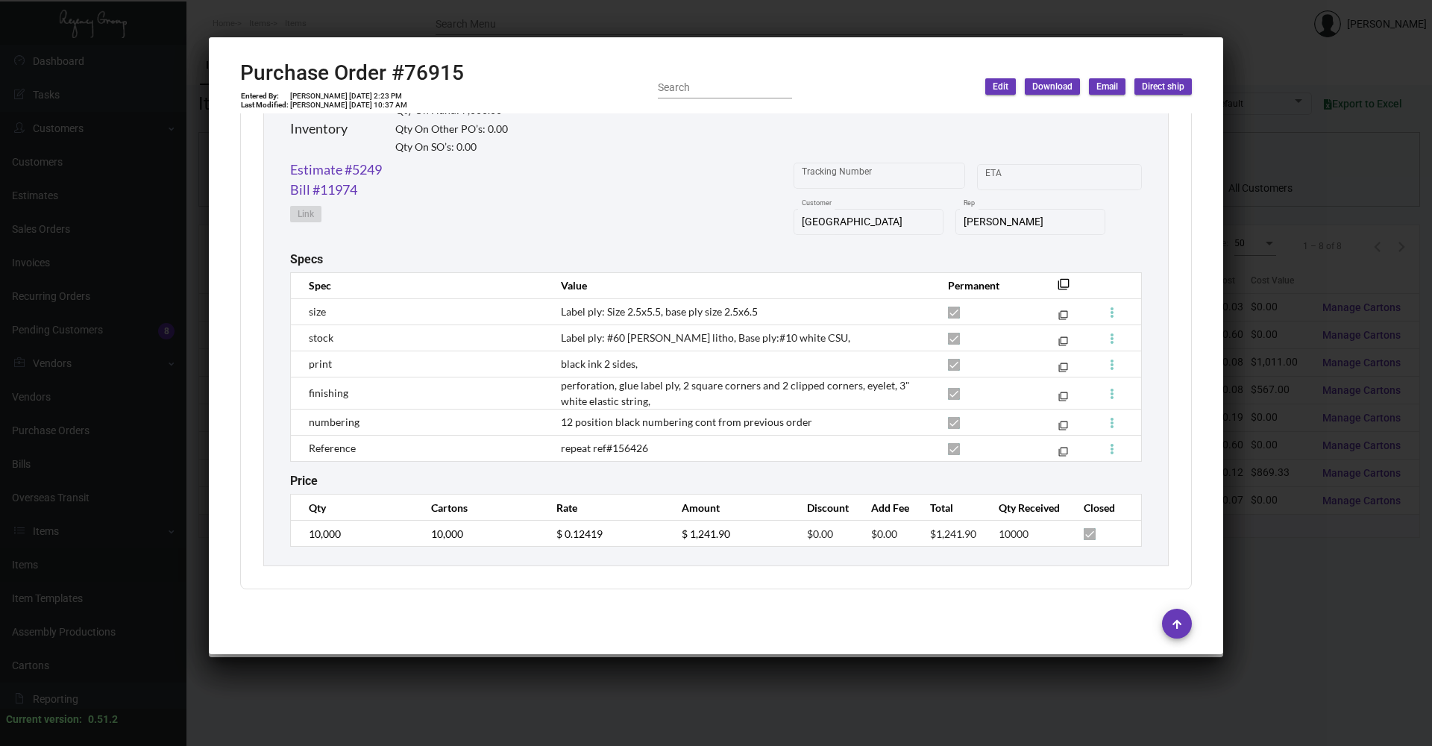
click at [216, 54] on mat-dialog-container "Purchase Order #76915 Entered By: [PERSON_NAME] [DATE] 2:23 PM Last Modified: […" at bounding box center [716, 345] width 1014 height 617
click at [509, 12] on div at bounding box center [716, 373] width 1432 height 746
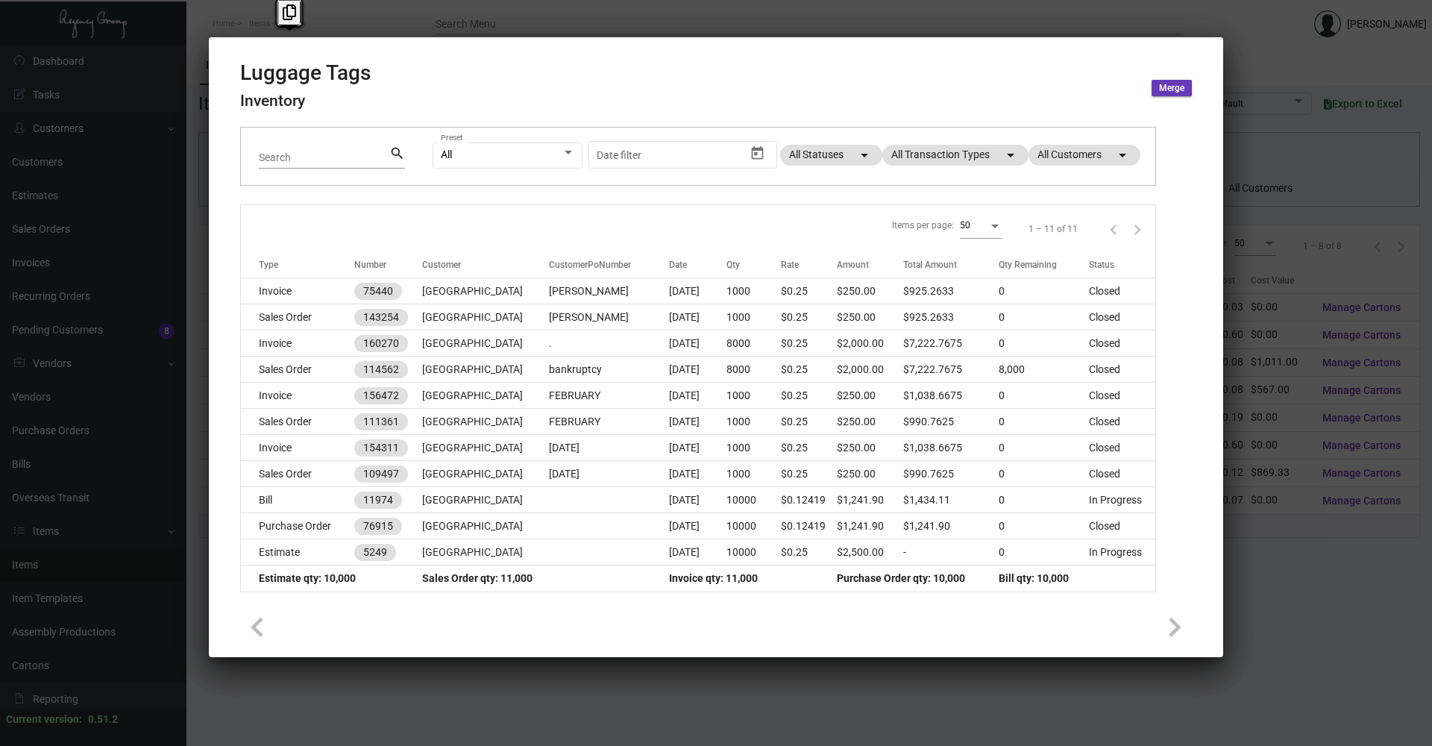
drag, startPoint x: 509, startPoint y: 12, endPoint x: 386, endPoint y: -3, distance: 124.0
click at [386, 0] on html "Home Items Items Search Menu [PERSON_NAME] Dashboard Dashboard Tasks Customers …" at bounding box center [716, 373] width 1432 height 746
drag, startPoint x: 386, startPoint y: -3, endPoint x: 359, endPoint y: 14, distance: 31.9
click at [359, 14] on div at bounding box center [716, 373] width 1432 height 746
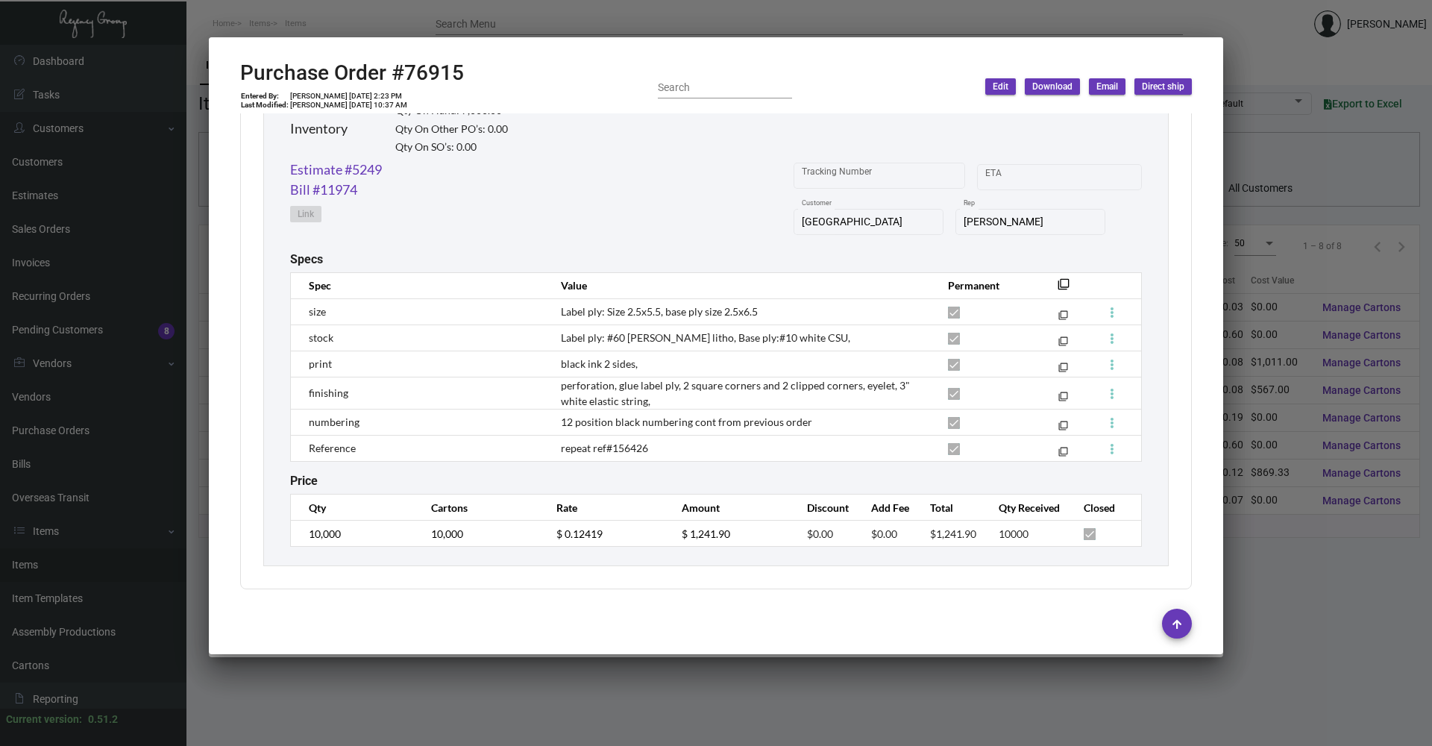
click at [327, 19] on div at bounding box center [716, 373] width 1432 height 746
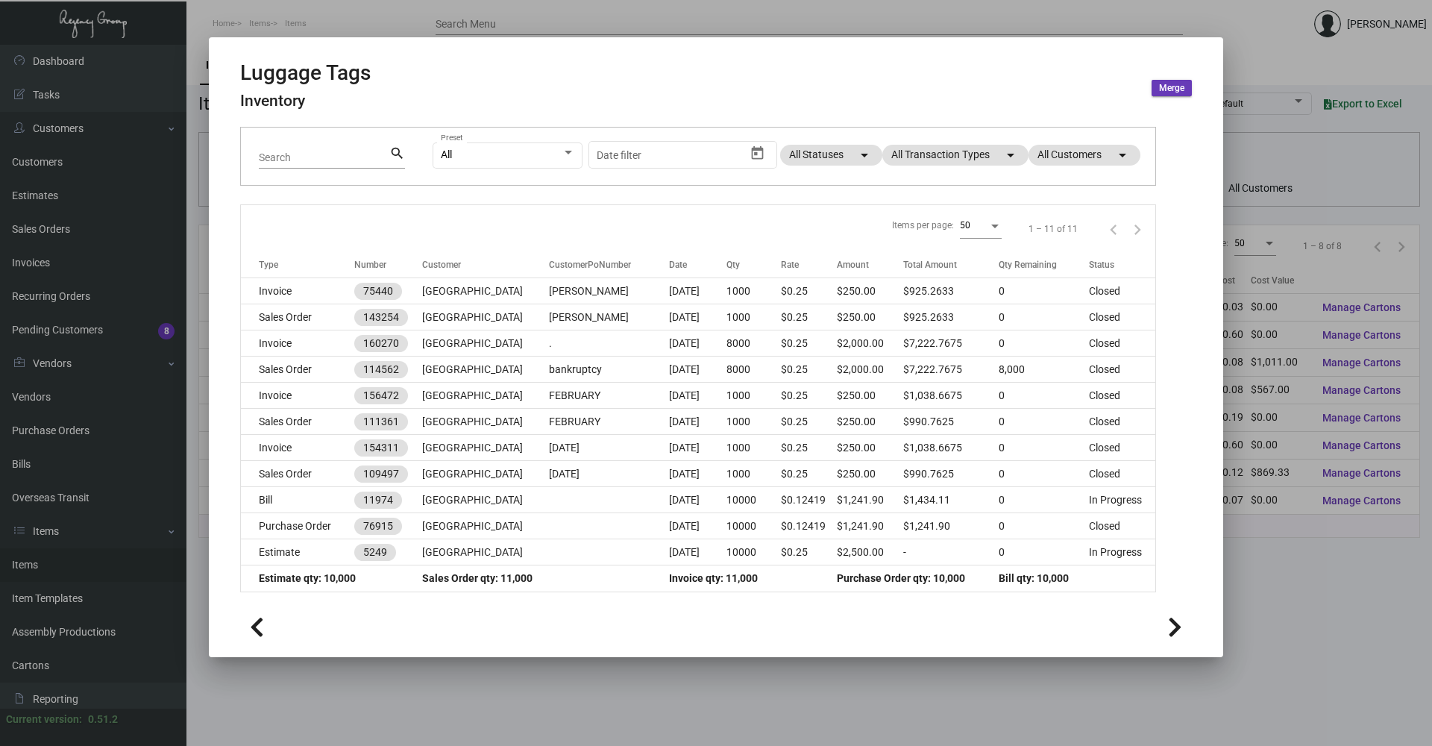
click at [327, 19] on div at bounding box center [716, 373] width 1432 height 746
